Goal: Obtain resource: Download file/media

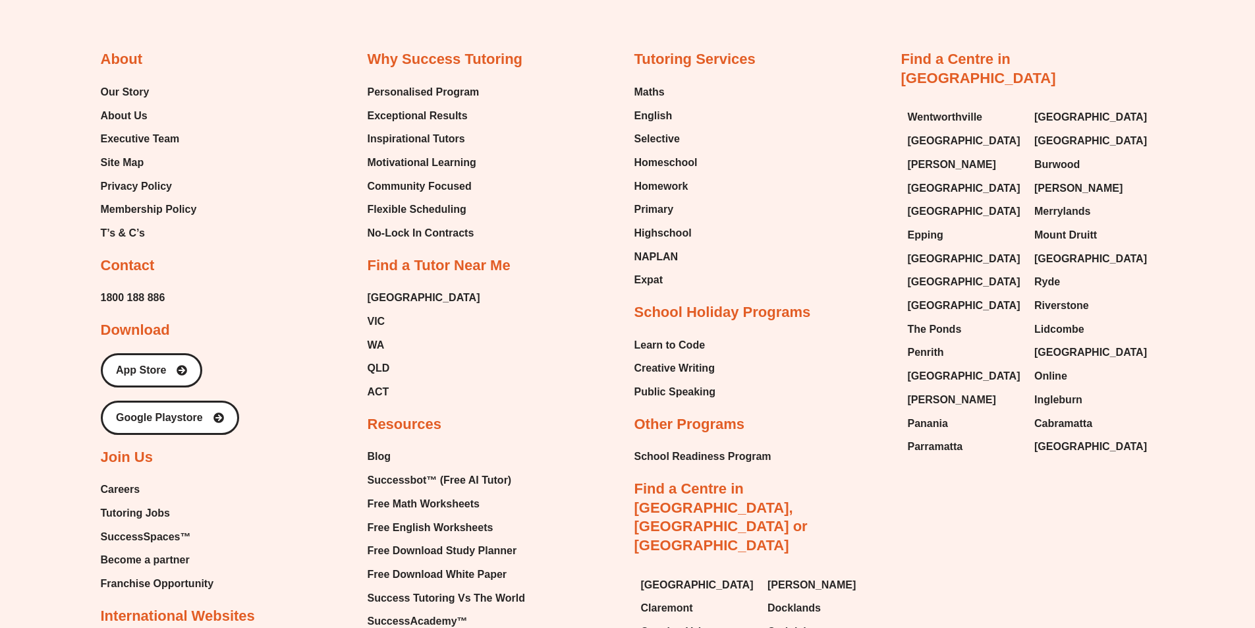
scroll to position [5272, 0]
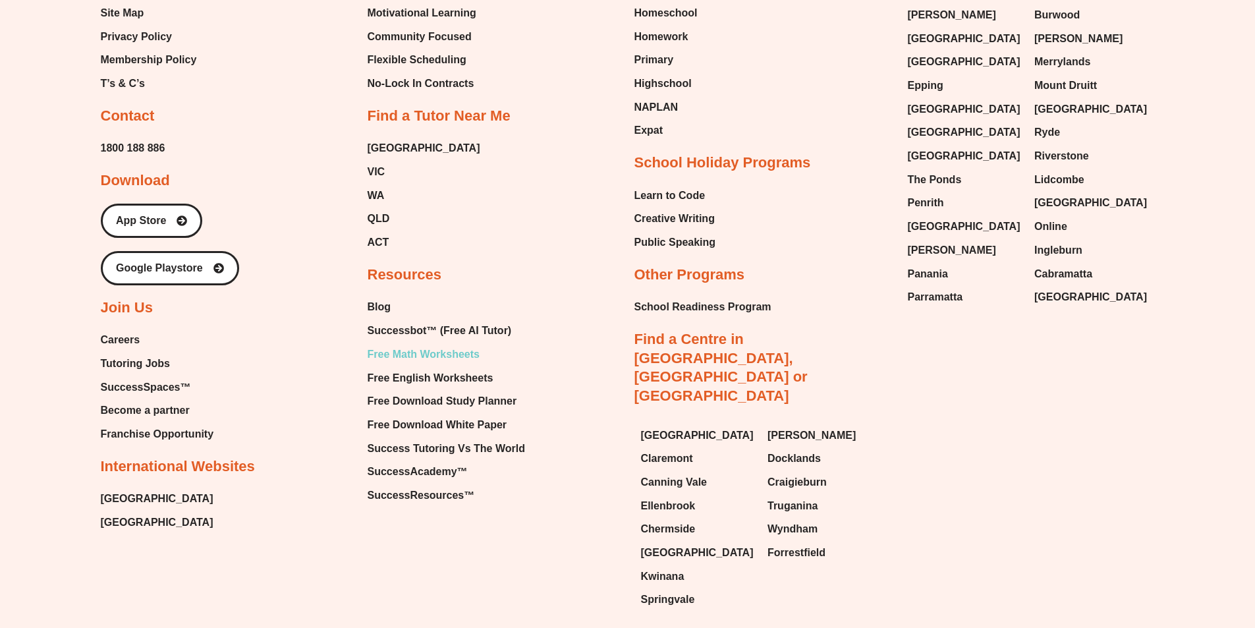
click at [429, 344] on span "Free Math Worksheets" at bounding box center [424, 354] width 112 height 20
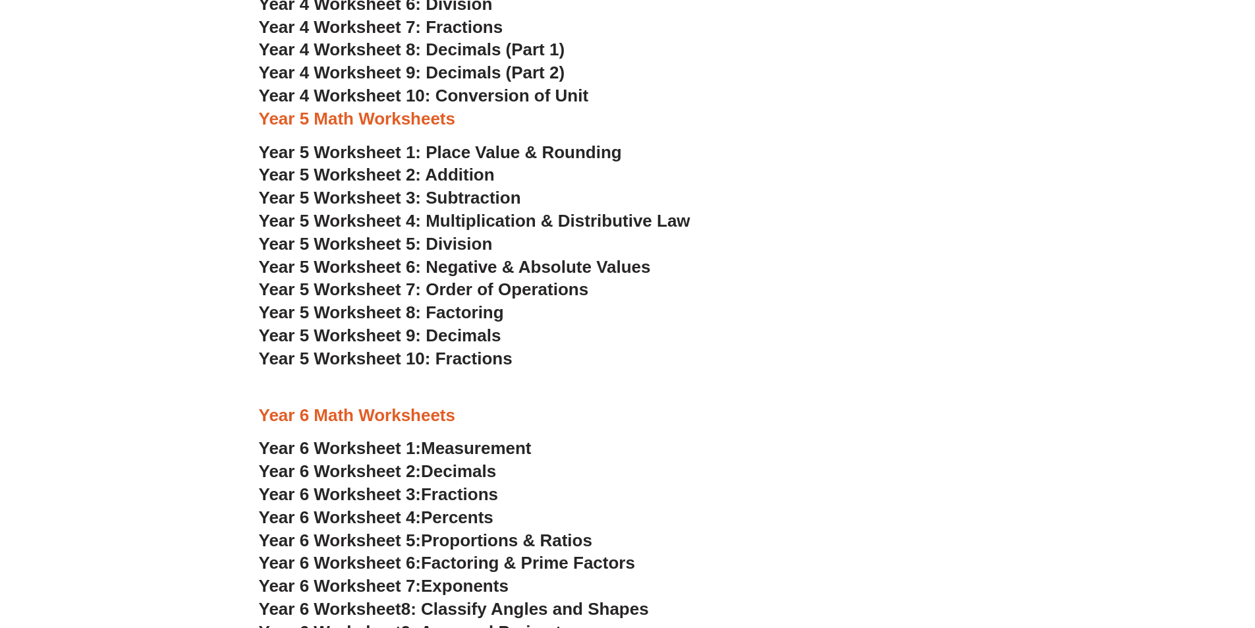
scroll to position [2237, 0]
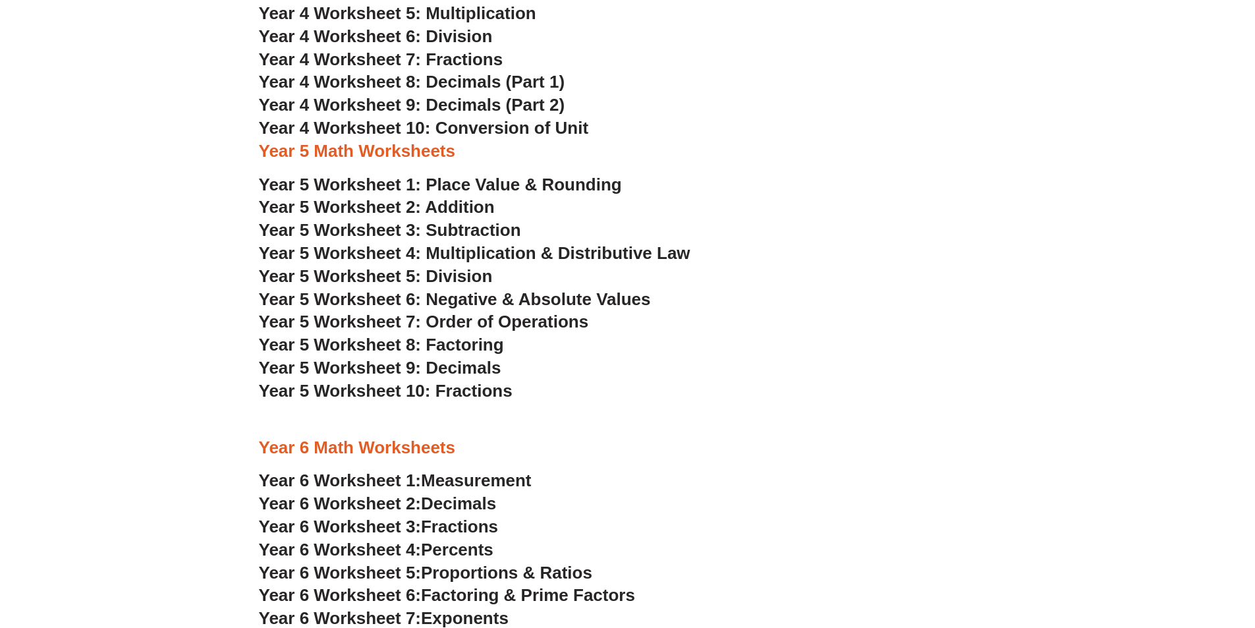
click at [462, 186] on span "Year 5 Worksheet 1: Place Value & Rounding" at bounding box center [440, 185] width 363 height 20
click at [434, 204] on span "Year 5 Worksheet 2: Addition" at bounding box center [377, 207] width 236 height 20
click at [464, 232] on span "Year 5 Worksheet 3: Subtraction" at bounding box center [390, 230] width 262 height 20
click at [501, 237] on span "Year 5 Worksheet 3: Subtraction" at bounding box center [390, 230] width 262 height 20
click at [530, 257] on span "Year 5 Worksheet 4: Multiplication & Distributive Law" at bounding box center [474, 253] width 431 height 20
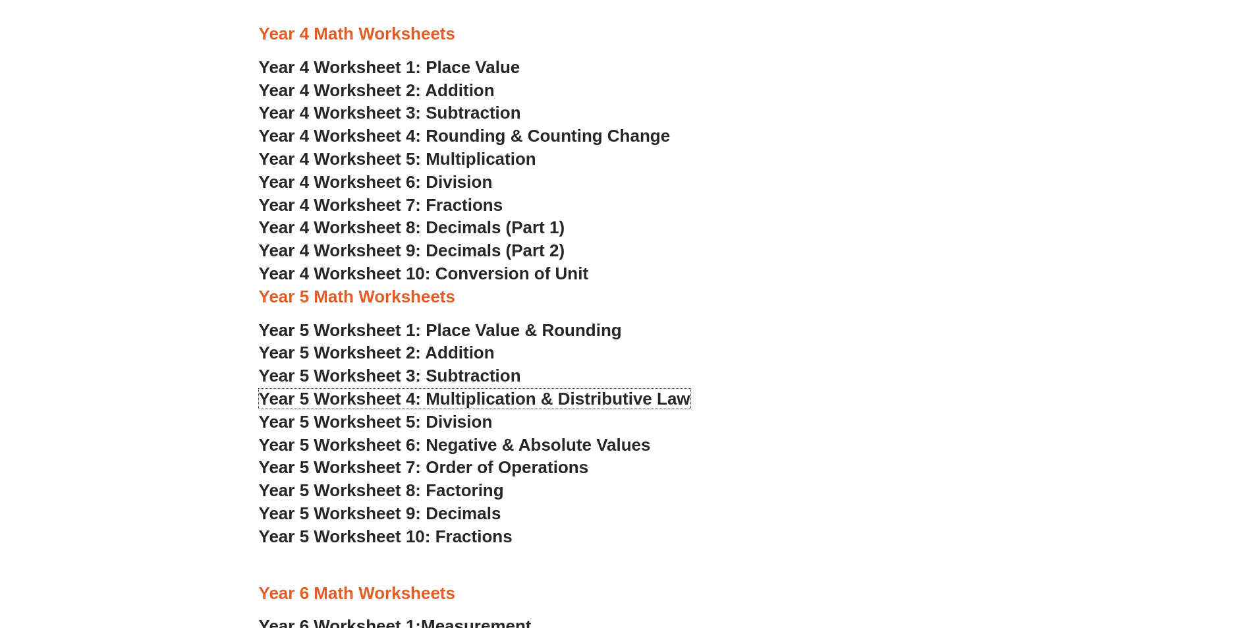
scroll to position [2106, 0]
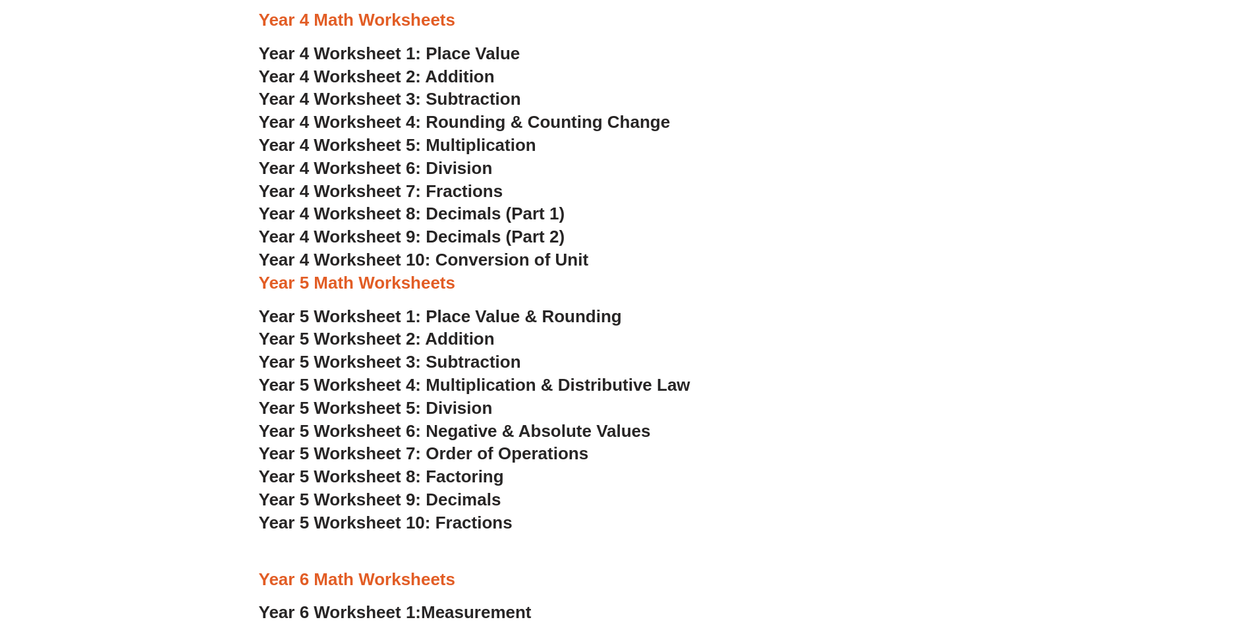
click at [489, 249] on h3 "Year 4 Worksheet 10: Conversion of Unit" at bounding box center [628, 260] width 738 height 22
click at [493, 256] on span "Year 4 Worksheet 10: Conversion of Unit" at bounding box center [424, 260] width 330 height 20
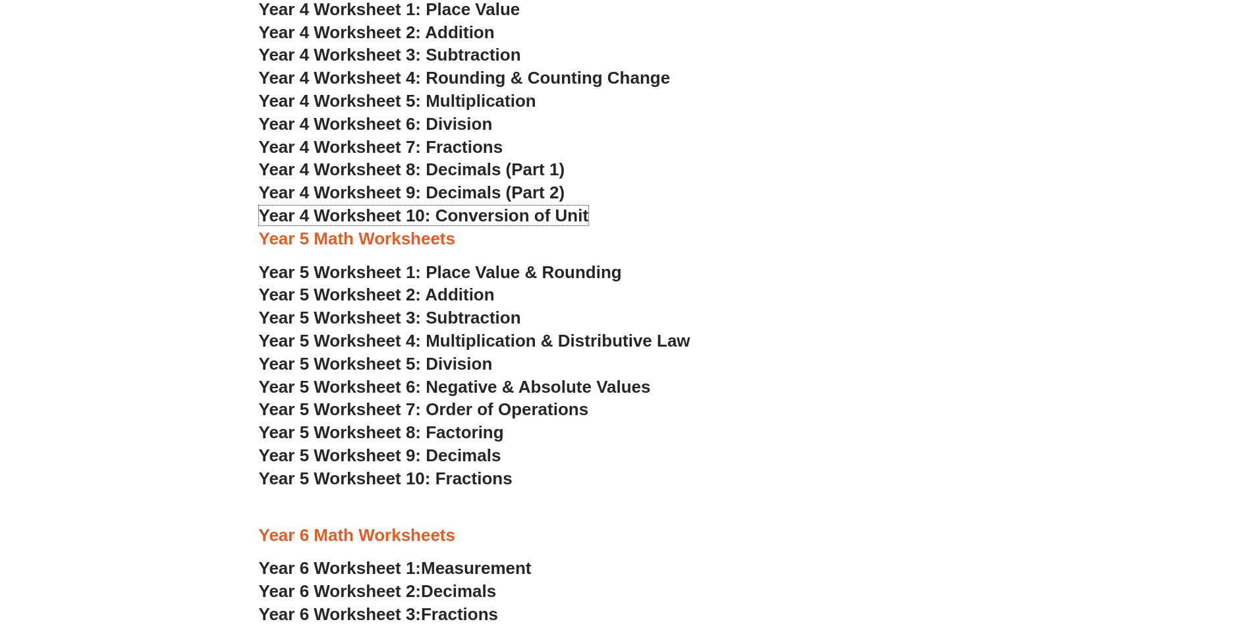
scroll to position [2172, 0]
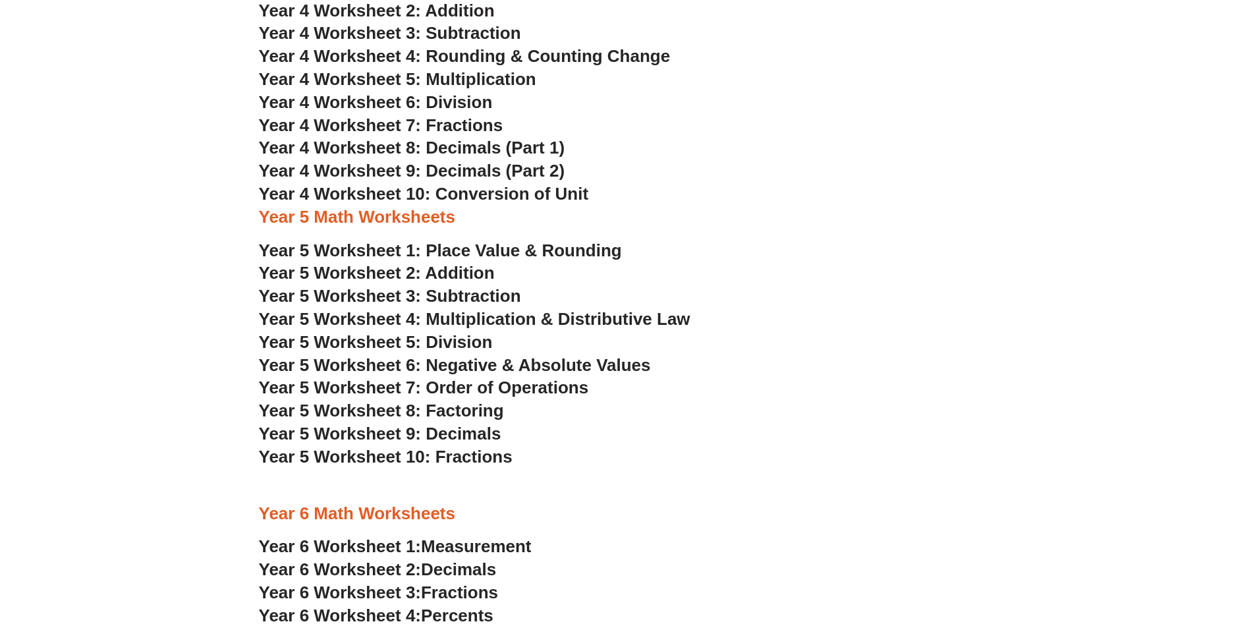
click at [405, 406] on span "Year 5 Worksheet 8: Factoring" at bounding box center [381, 410] width 245 height 20
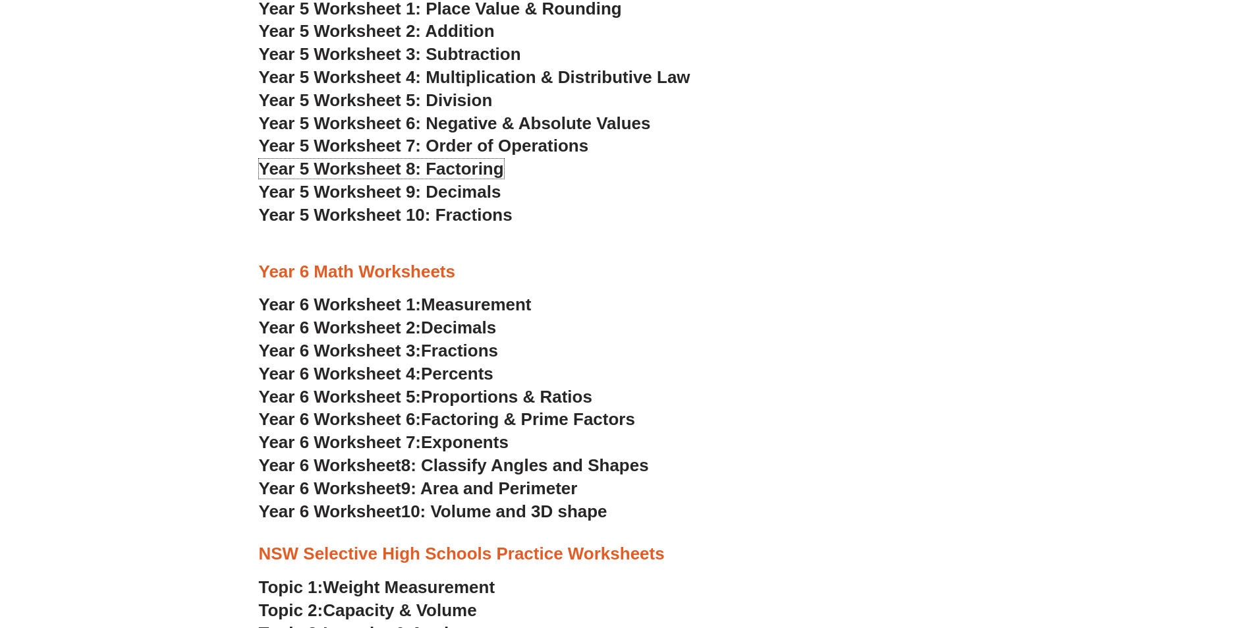
scroll to position [2435, 0]
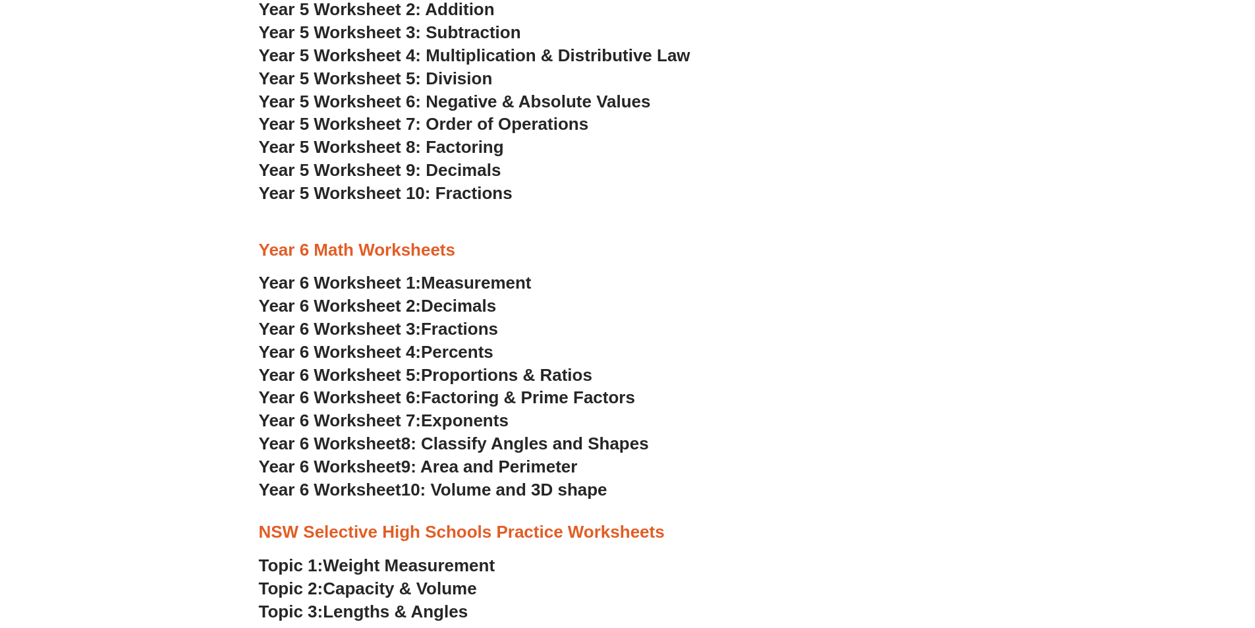
click at [458, 284] on span "Measurement" at bounding box center [476, 283] width 111 height 20
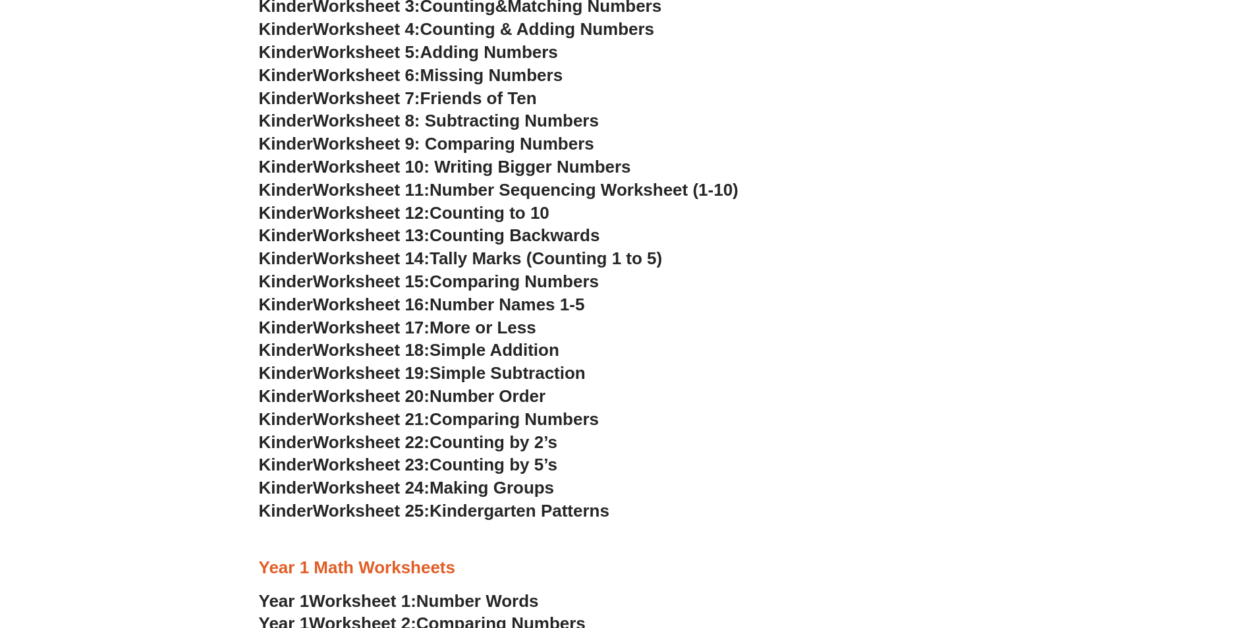
scroll to position [724, 0]
